Goal: Information Seeking & Learning: Learn about a topic

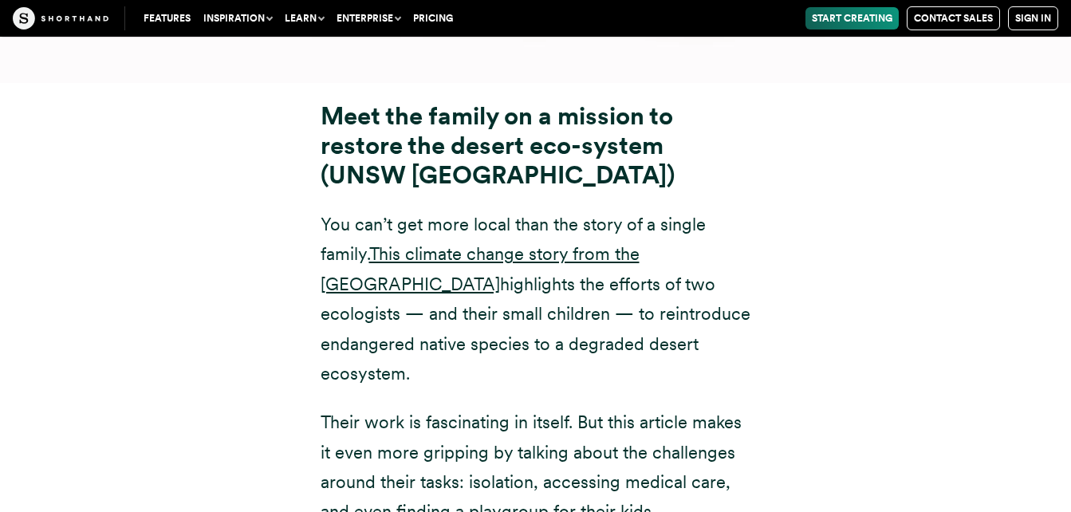
click at [1002, 83] on div "Meet the family on a mission to restore the desert eco-system (UNSW [GEOGRAPHIC…" at bounding box center [535, 369] width 989 height 572
drag, startPoint x: 1077, startPoint y: 348, endPoint x: 1011, endPoint y: 376, distance: 72.2
click at [1011, 376] on div "Meet the family on a mission to restore the desert eco-system (UNSW [GEOGRAPHIC…" at bounding box center [535, 369] width 989 height 572
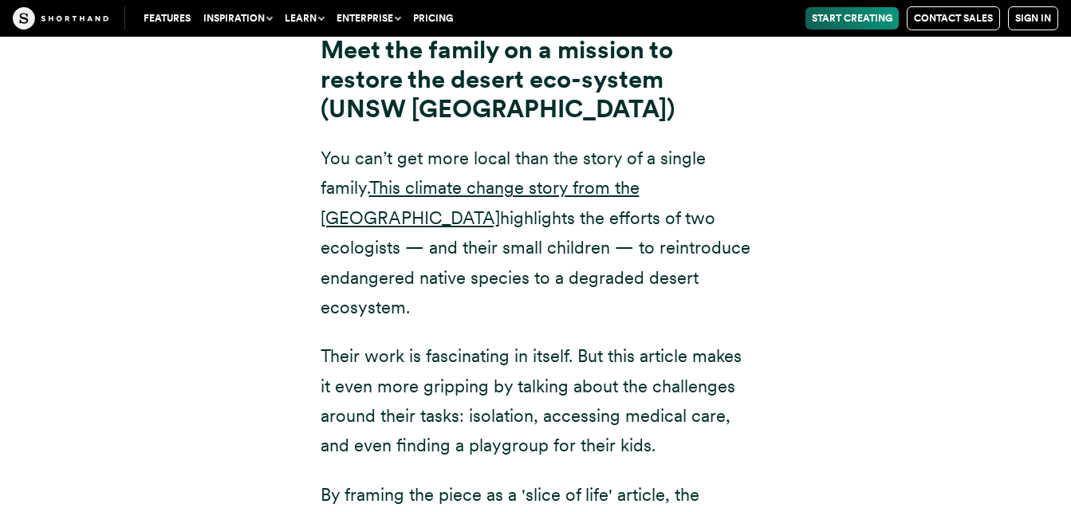
scroll to position [14116, 0]
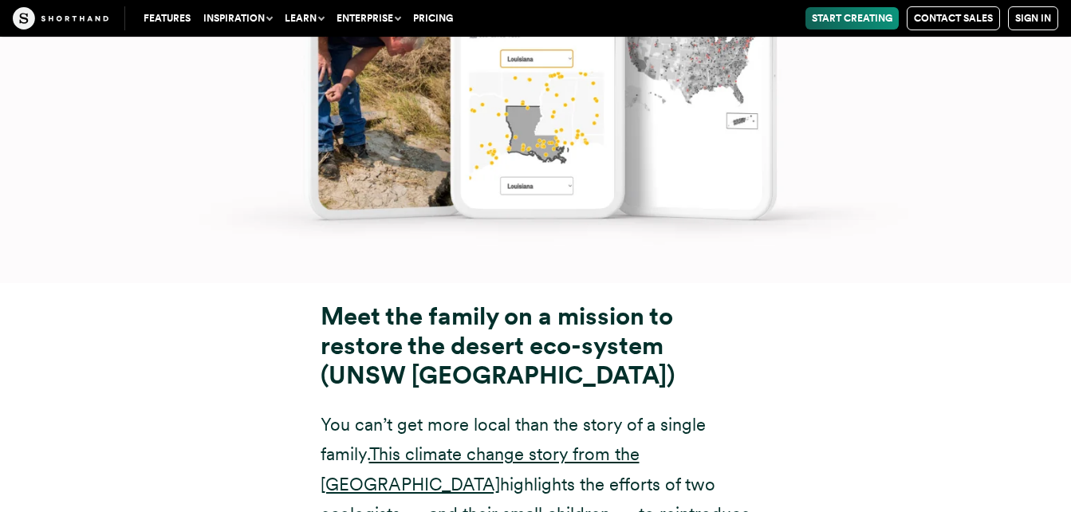
scroll to position [13922, 0]
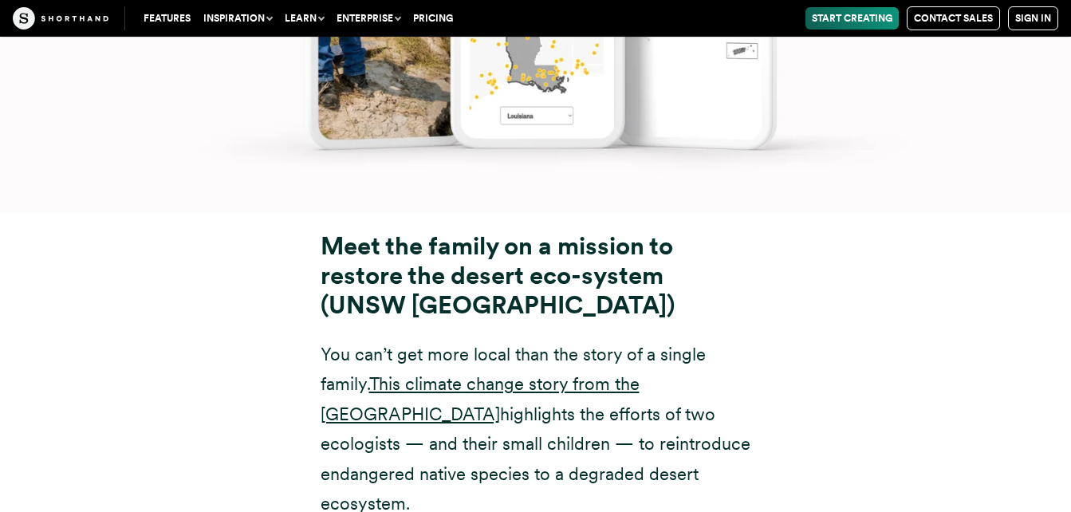
click at [506, 213] on div "Meet the family on a mission to restore the desert eco-system (UNSW [GEOGRAPHIC…" at bounding box center [536, 499] width 494 height 572
click at [509, 373] on link "This climate change story from the [GEOGRAPHIC_DATA]" at bounding box center [480, 398] width 319 height 50
